Goal: Information Seeking & Learning: Learn about a topic

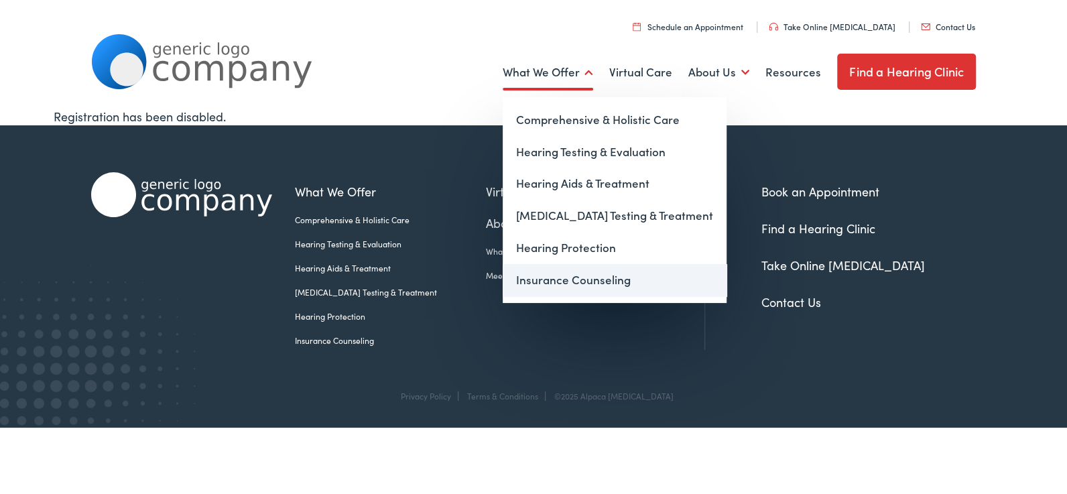
click at [575, 279] on link "Insurance Counseling" at bounding box center [615, 280] width 224 height 32
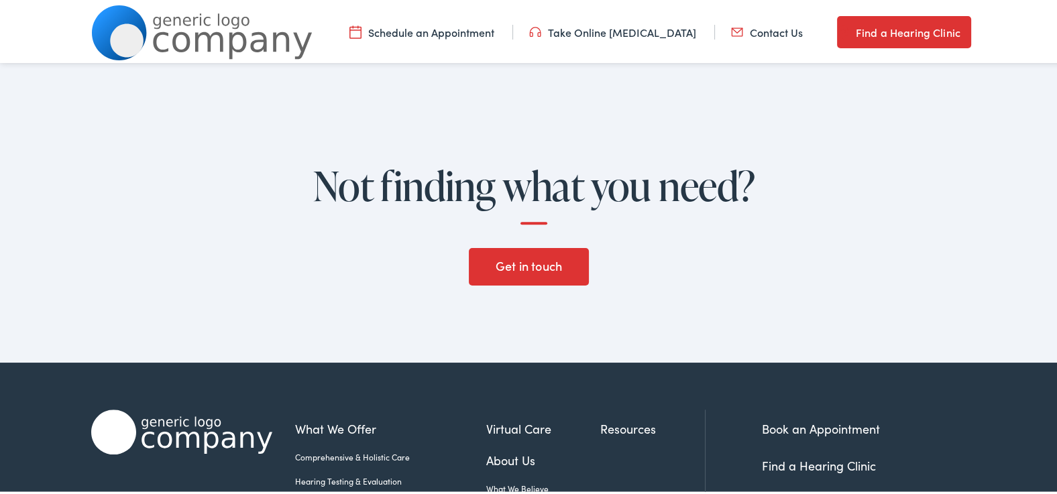
scroll to position [2092, 0]
